Goal: Task Accomplishment & Management: Manage account settings

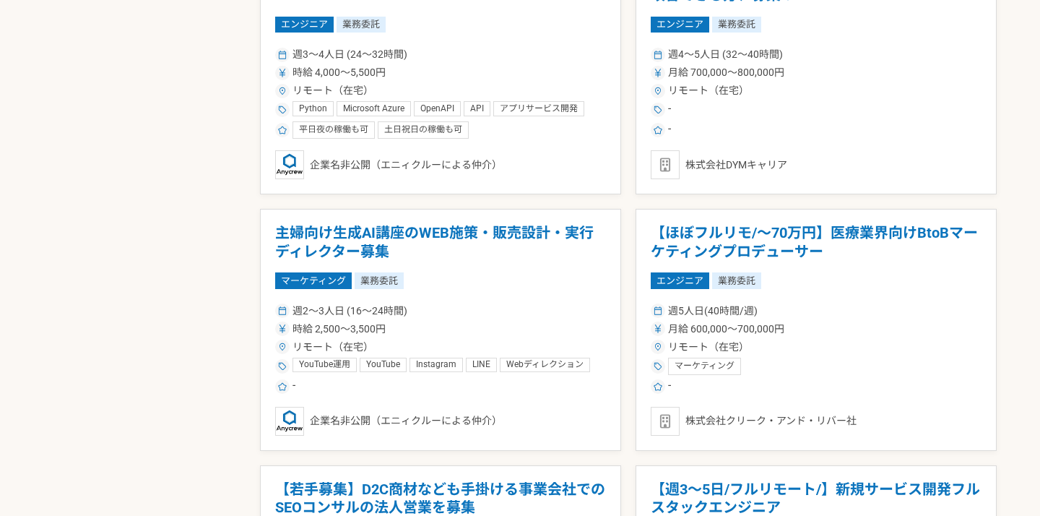
scroll to position [2582, 0]
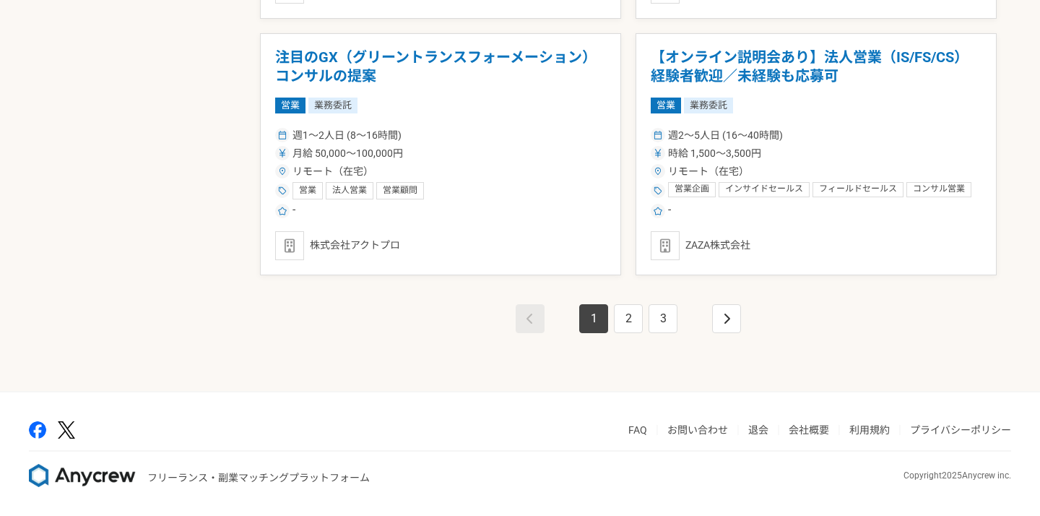
click at [762, 436] on li "退会" at bounding box center [764, 429] width 32 height 17
click at [762, 428] on link "退会" at bounding box center [758, 430] width 20 height 12
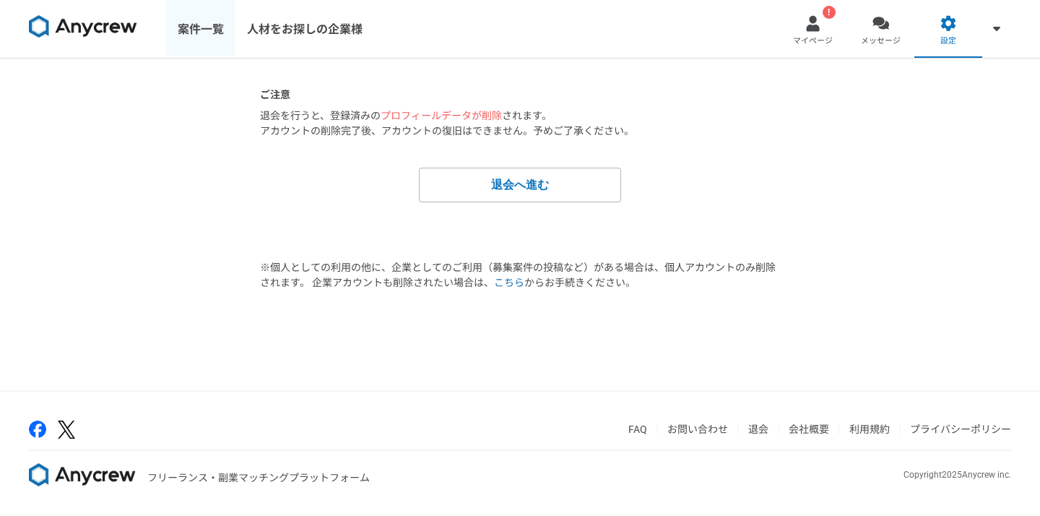
click at [201, 33] on link "案件一覧" at bounding box center [200, 29] width 69 height 58
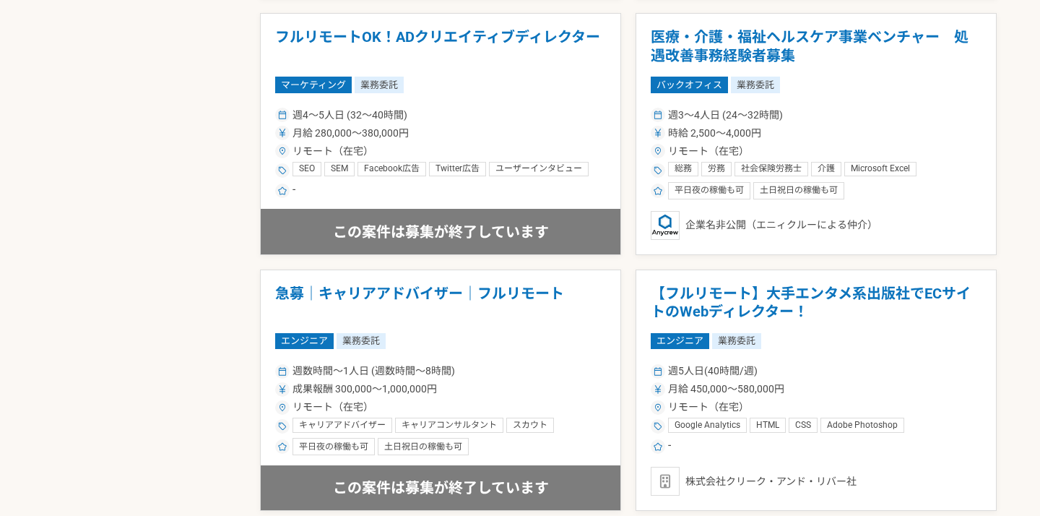
scroll to position [2582, 0]
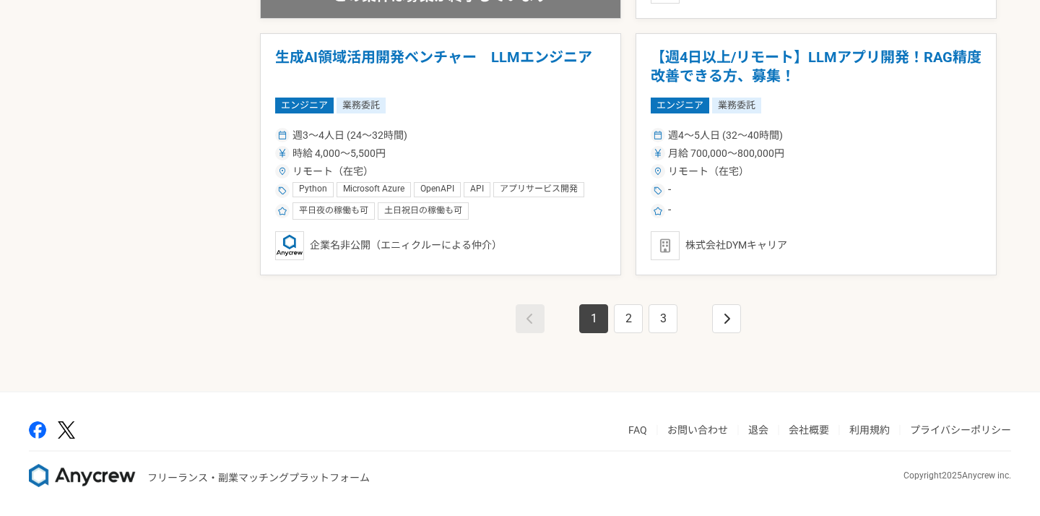
click at [763, 435] on link "退会" at bounding box center [758, 430] width 20 height 12
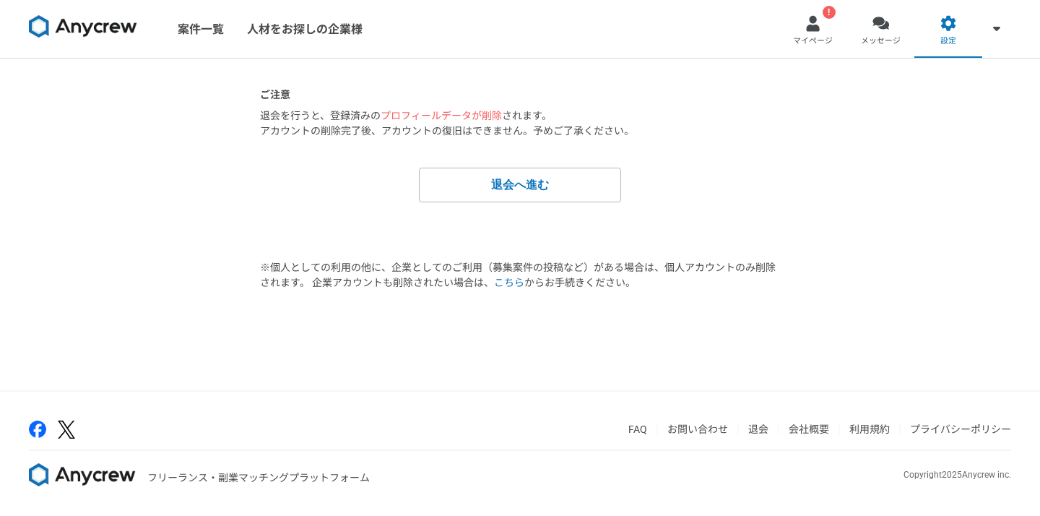
click at [196, 189] on div "ご注意 退会を行うと、登録済みの プロフィールデータが削除 されます。 アカウントの削除完了後、アカウントの復旧はできません。予めご了承ください。 退会へ進む…" at bounding box center [520, 225] width 1040 height 332
click at [268, 243] on div "ご注意 退会を行うと、登録済みの プロフィールデータが削除 されます。 アカウントの削除完了後、アカウントの復旧はできません。予めご了承ください。 退会へ進む…" at bounding box center [520, 188] width 520 height 203
click at [205, 36] on link "案件一覧" at bounding box center [200, 29] width 69 height 58
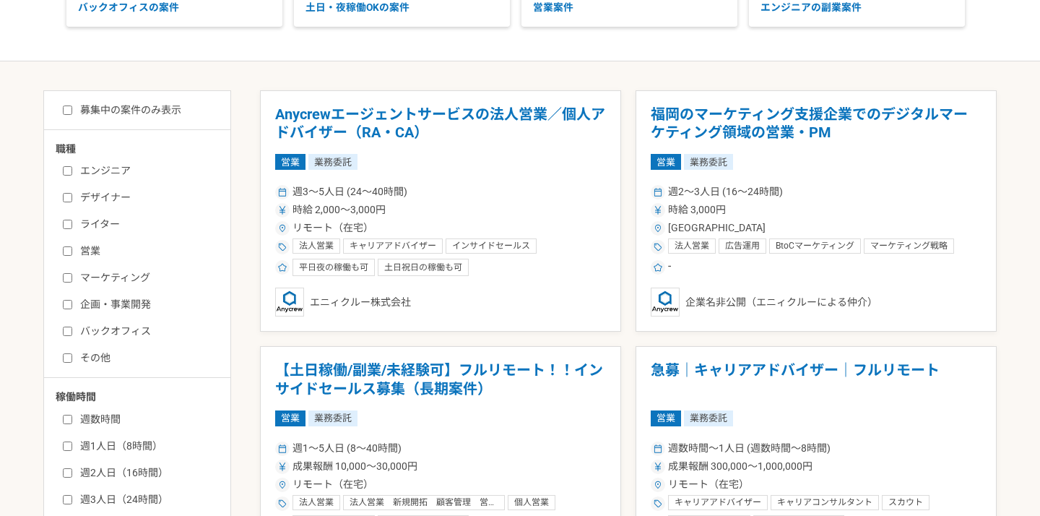
scroll to position [221, 0]
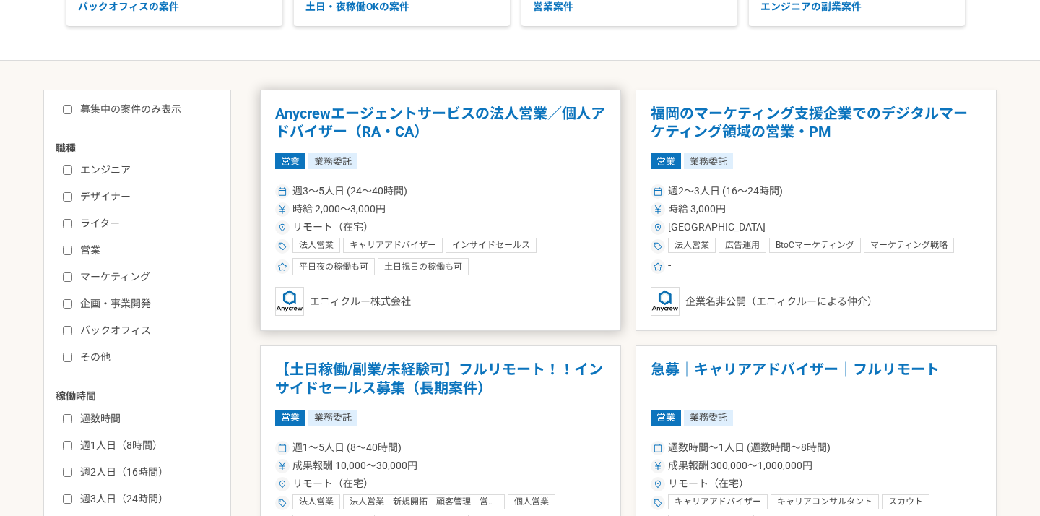
click at [368, 109] on h1 "Anycrewエージェントサービスの法人営業／個人アドバイザー（RA・CA）" at bounding box center [440, 123] width 331 height 37
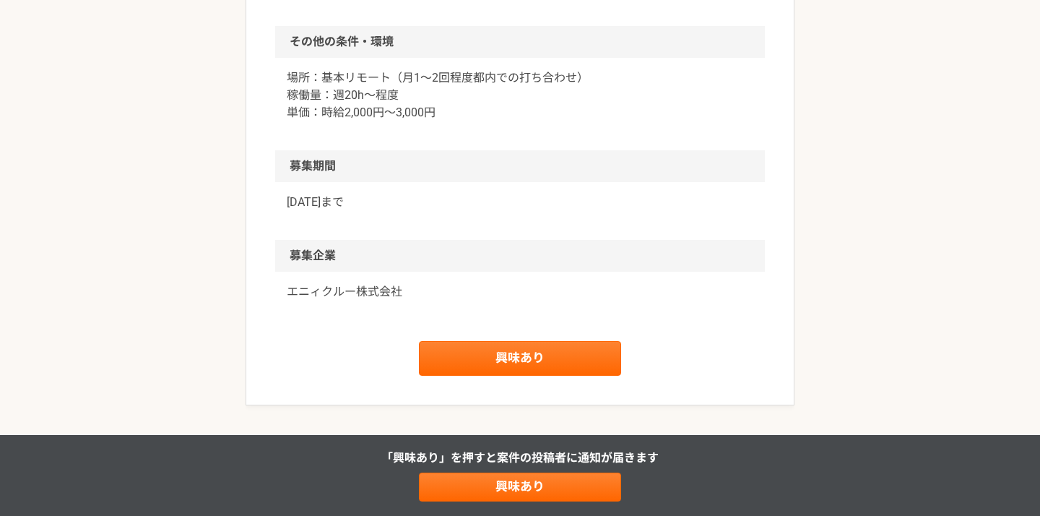
scroll to position [1276, 0]
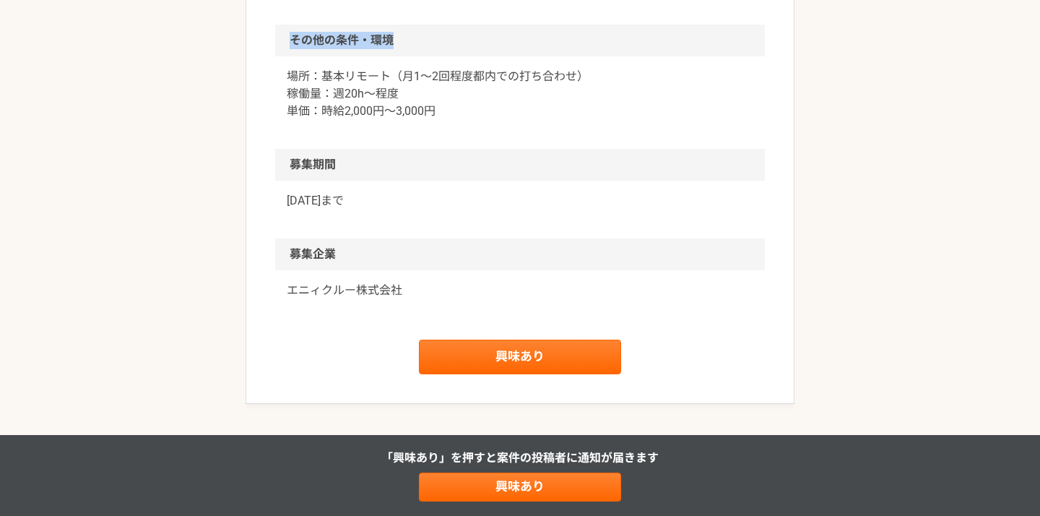
drag, startPoint x: 294, startPoint y: 43, endPoint x: 415, endPoint y: 43, distance: 121.3
click at [415, 43] on h2 "その他の条件・環境" at bounding box center [520, 41] width 490 height 32
copy h2 "その他の条件・環境"
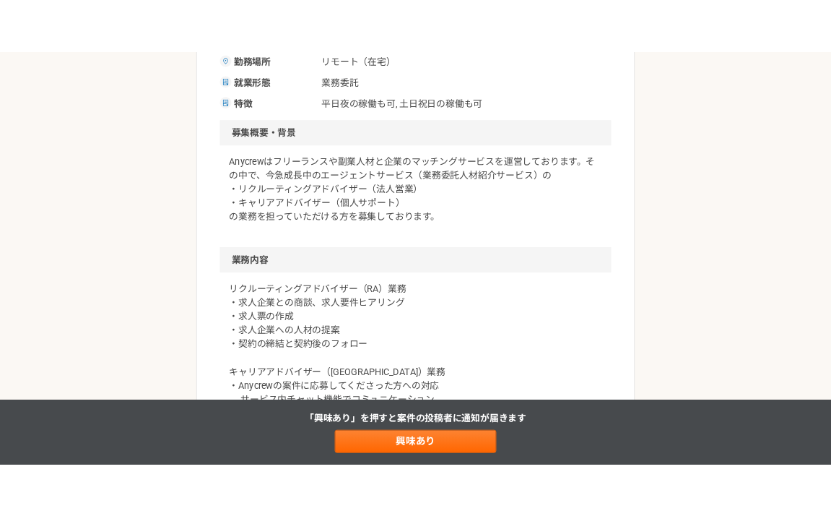
scroll to position [0, 0]
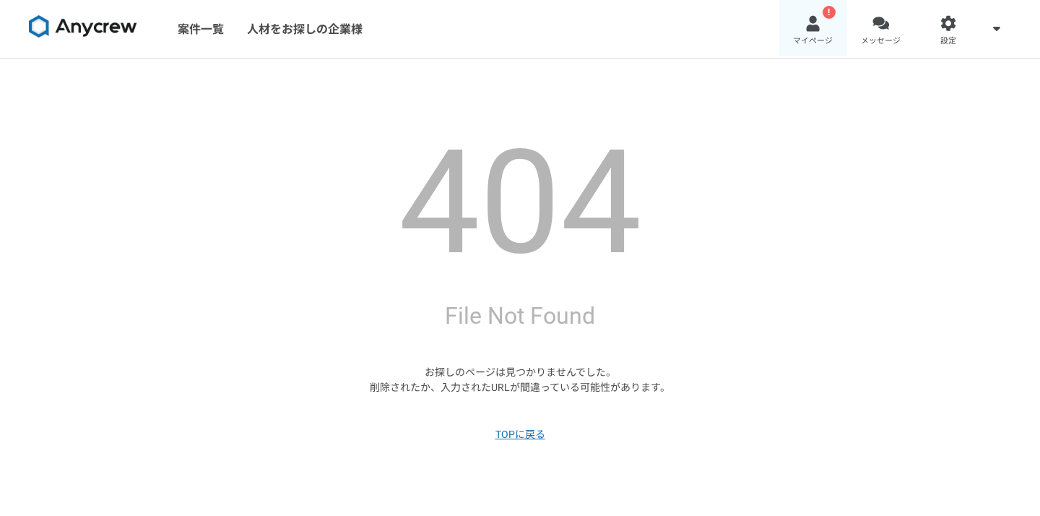
click at [823, 20] on link "! マイページ" at bounding box center [813, 29] width 68 height 58
